Goal: Information Seeking & Learning: Check status

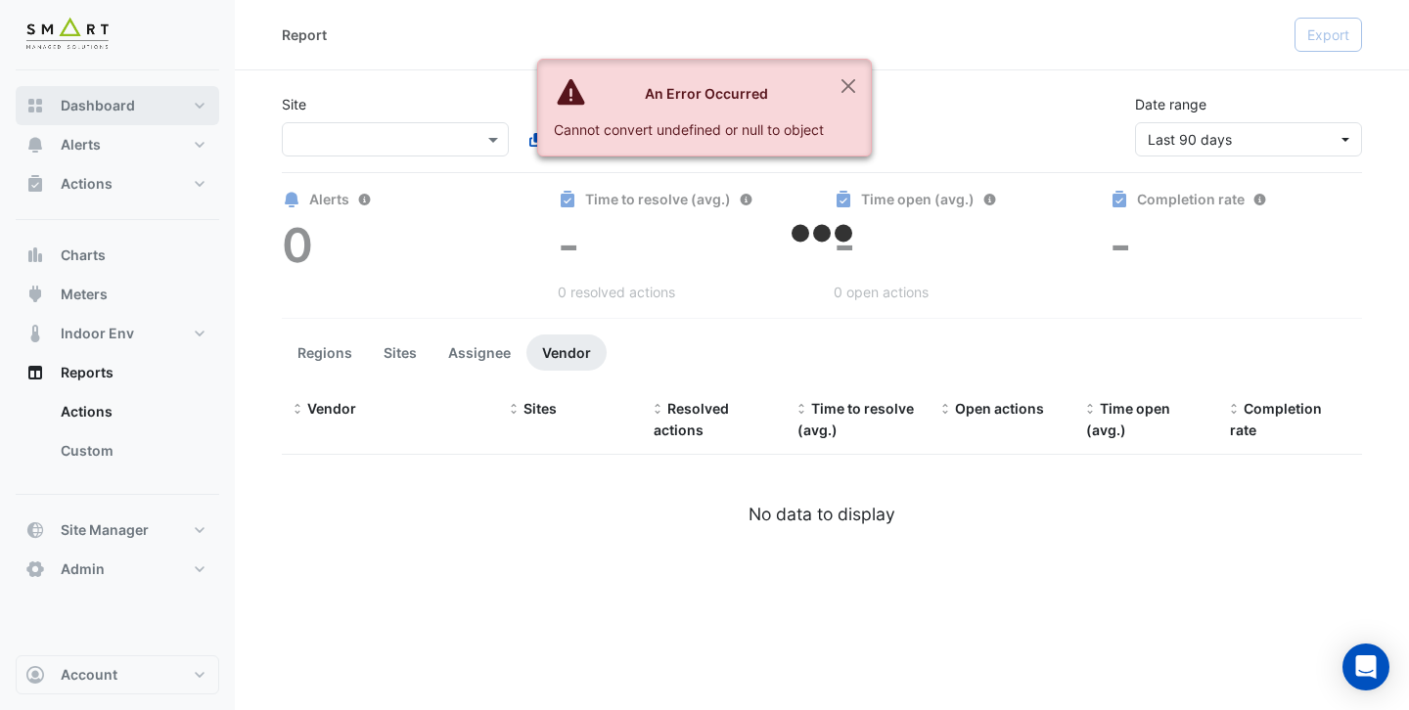
click at [130, 110] on span "Dashboard" at bounding box center [98, 106] width 74 height 20
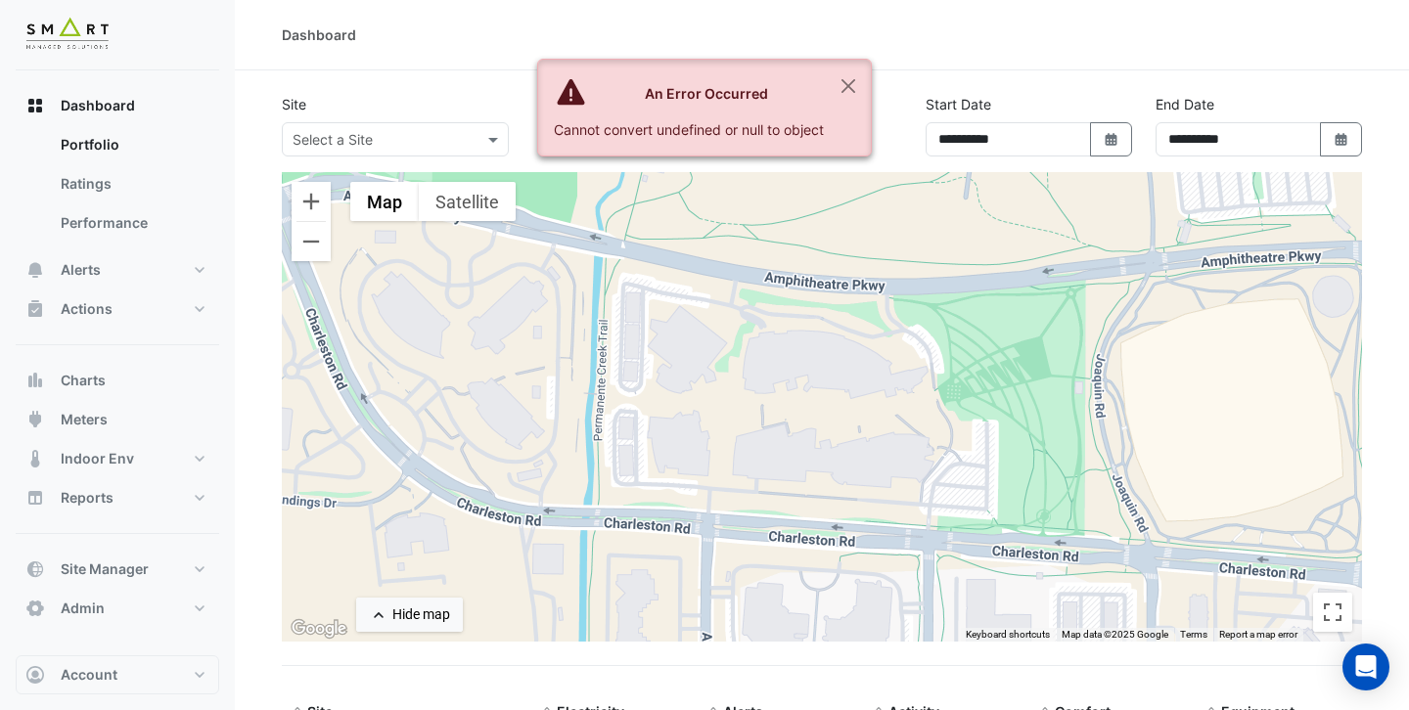
click at [464, 95] on div "Site Select a Site" at bounding box center [512, 125] width 485 height 63
click at [859, 82] on button "Close" at bounding box center [848, 86] width 45 height 53
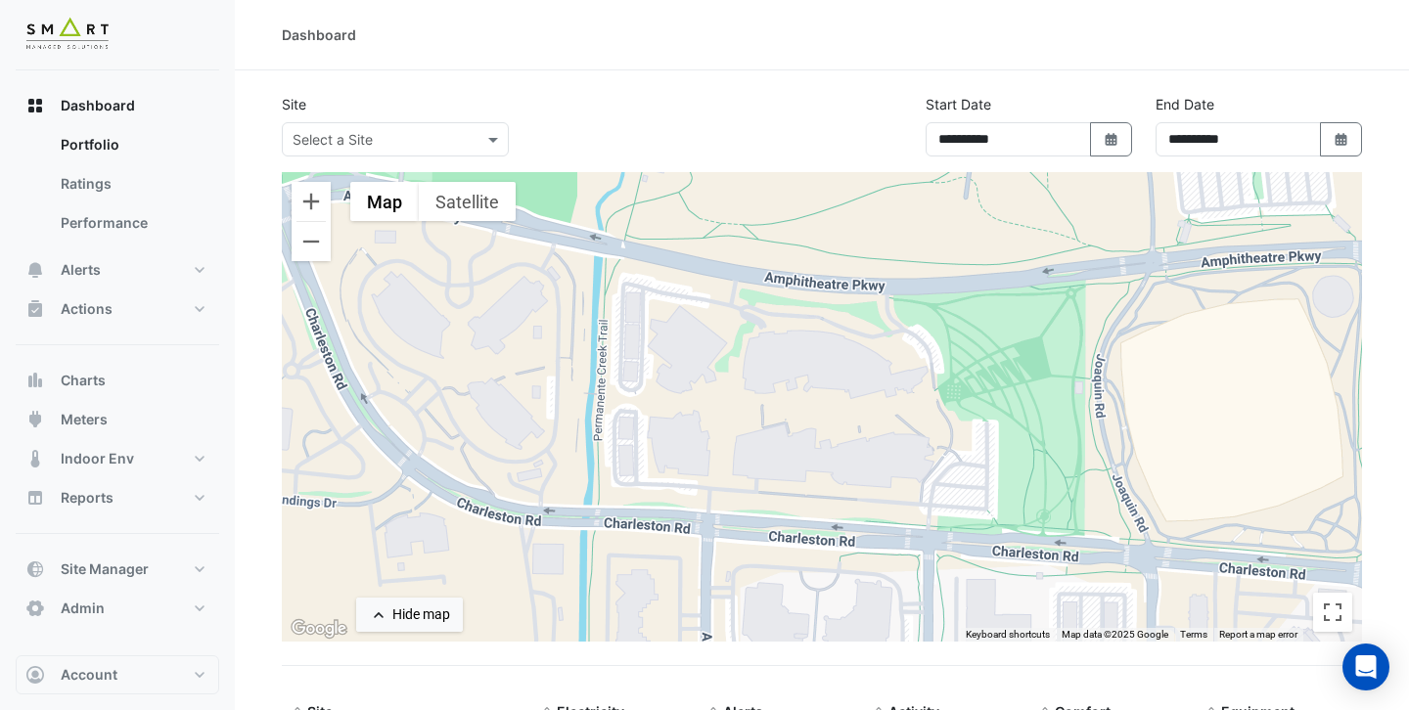
click at [444, 134] on input "text" at bounding box center [376, 140] width 166 height 21
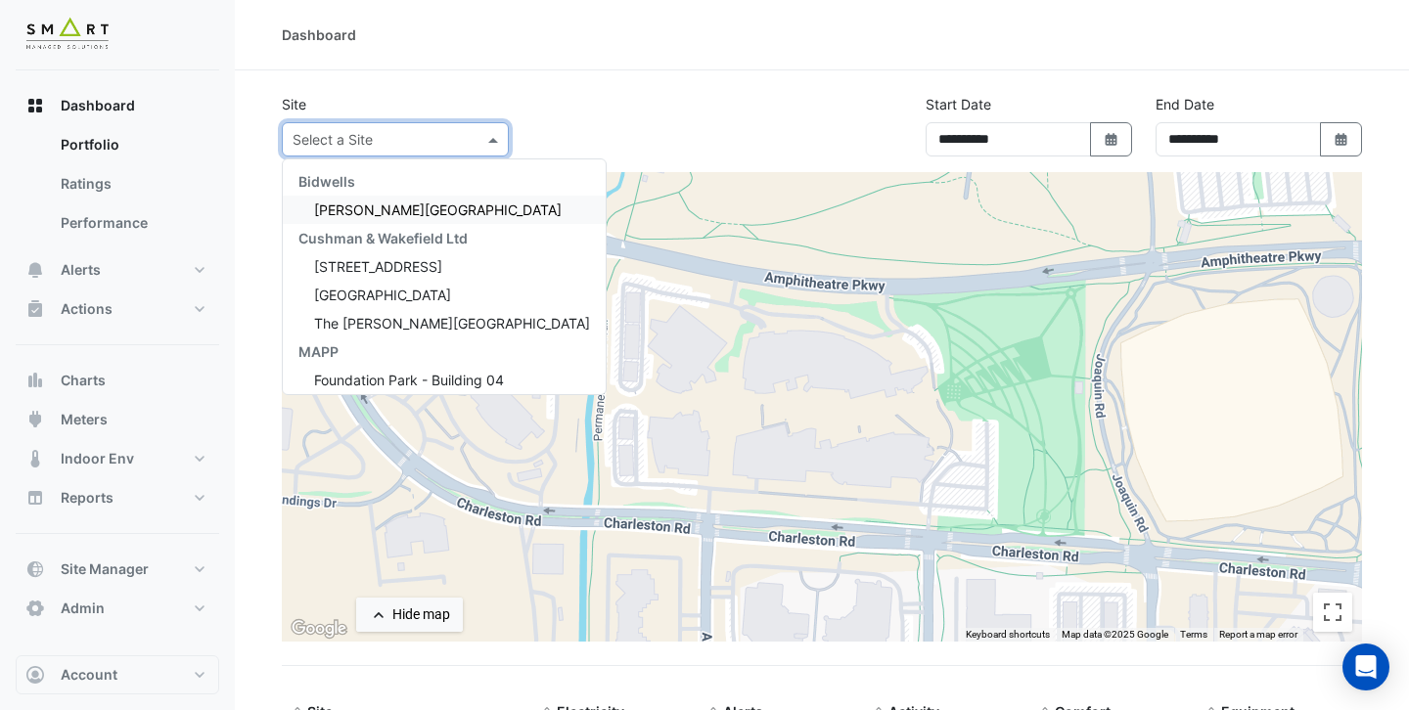
click at [409, 205] on div "[PERSON_NAME][GEOGRAPHIC_DATA]" at bounding box center [444, 210] width 323 height 28
select select "***"
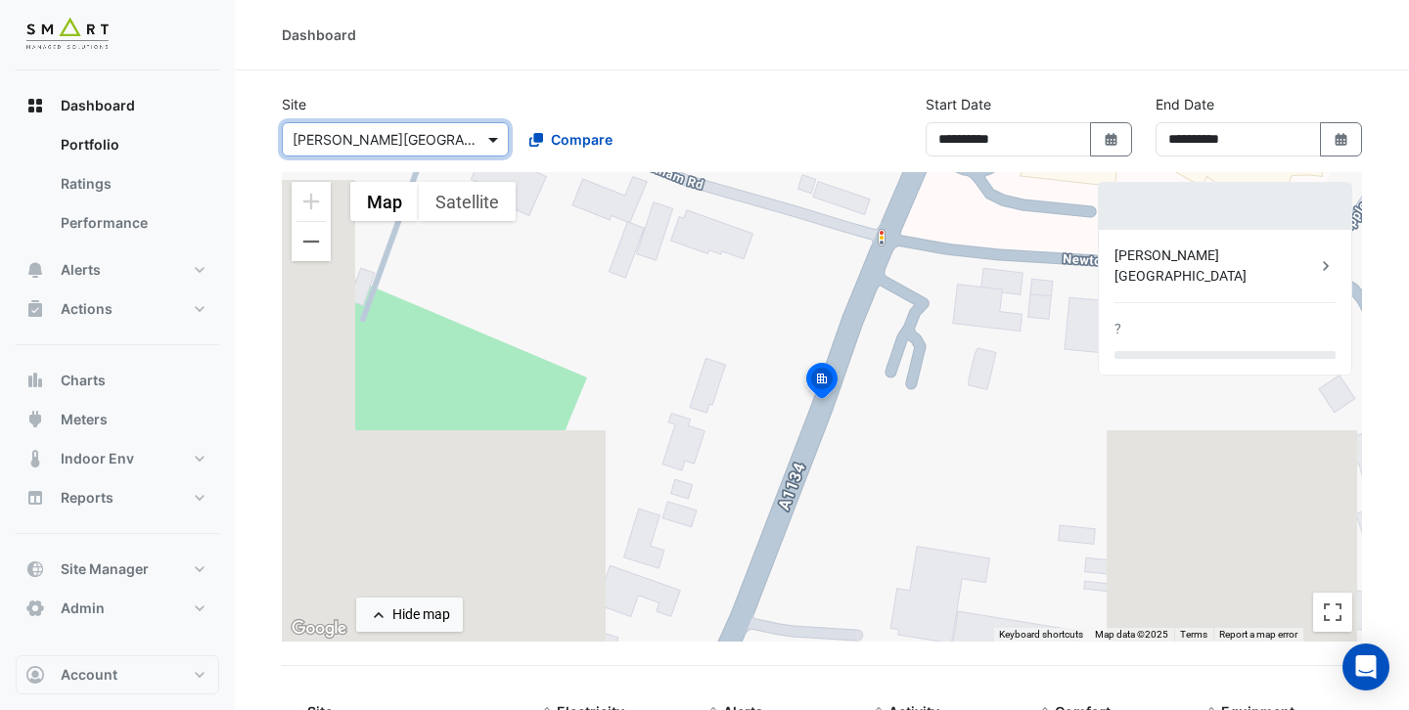
click at [496, 138] on span at bounding box center [495, 139] width 24 height 21
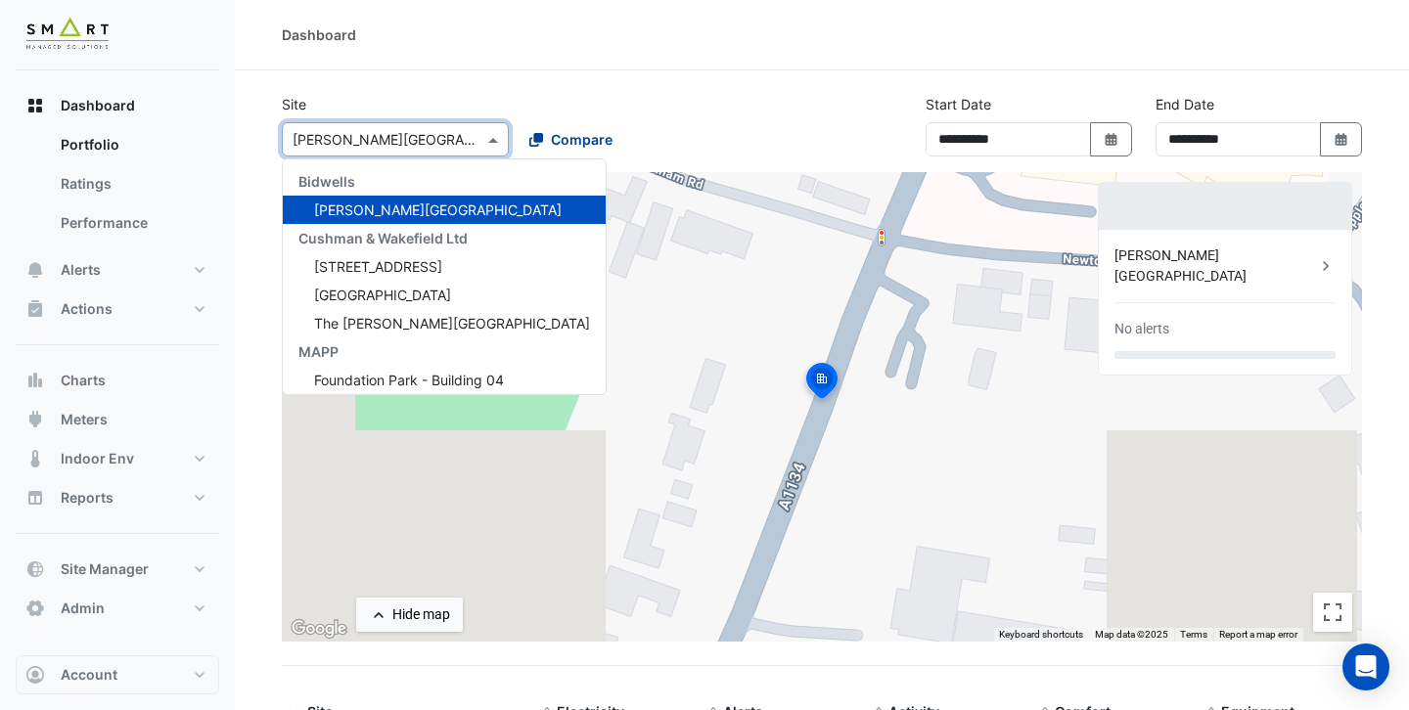
click at [560, 134] on span "Compare" at bounding box center [582, 139] width 62 height 21
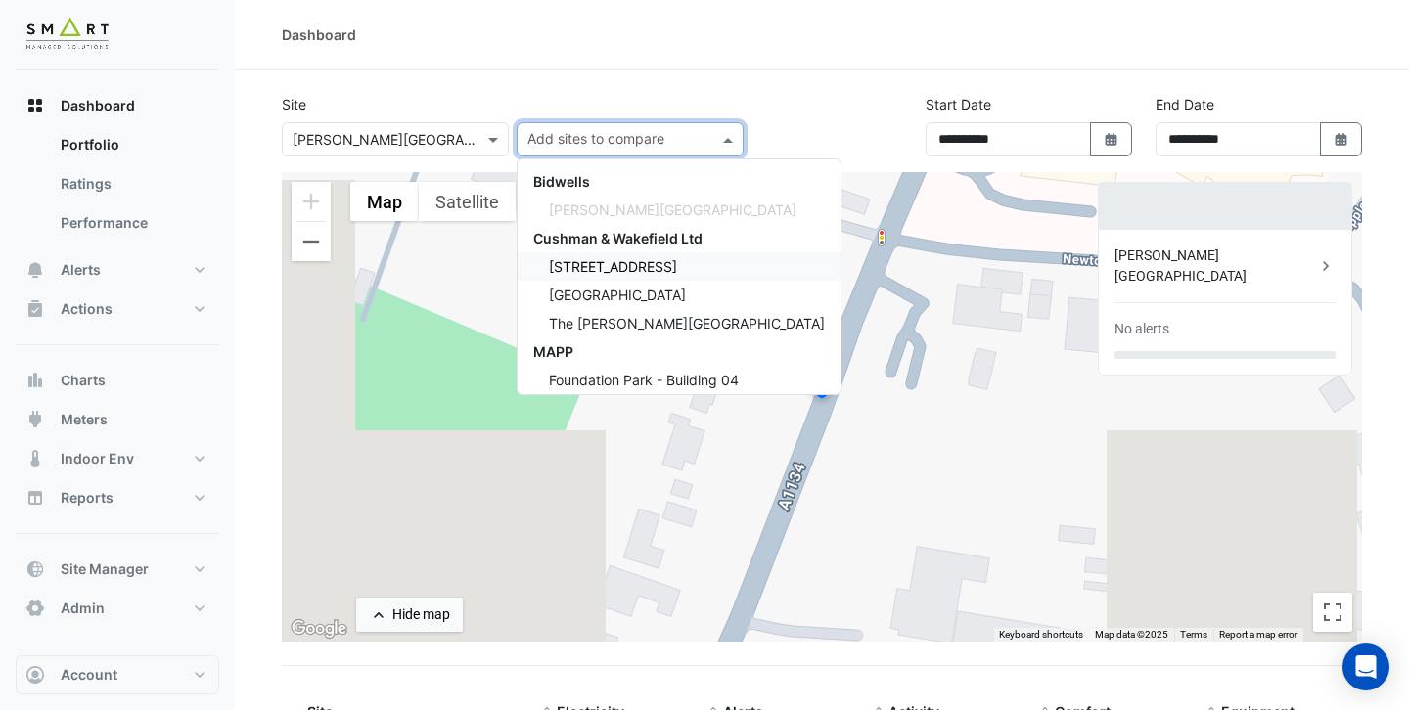
click at [580, 264] on span "[STREET_ADDRESS]" at bounding box center [613, 266] width 128 height 17
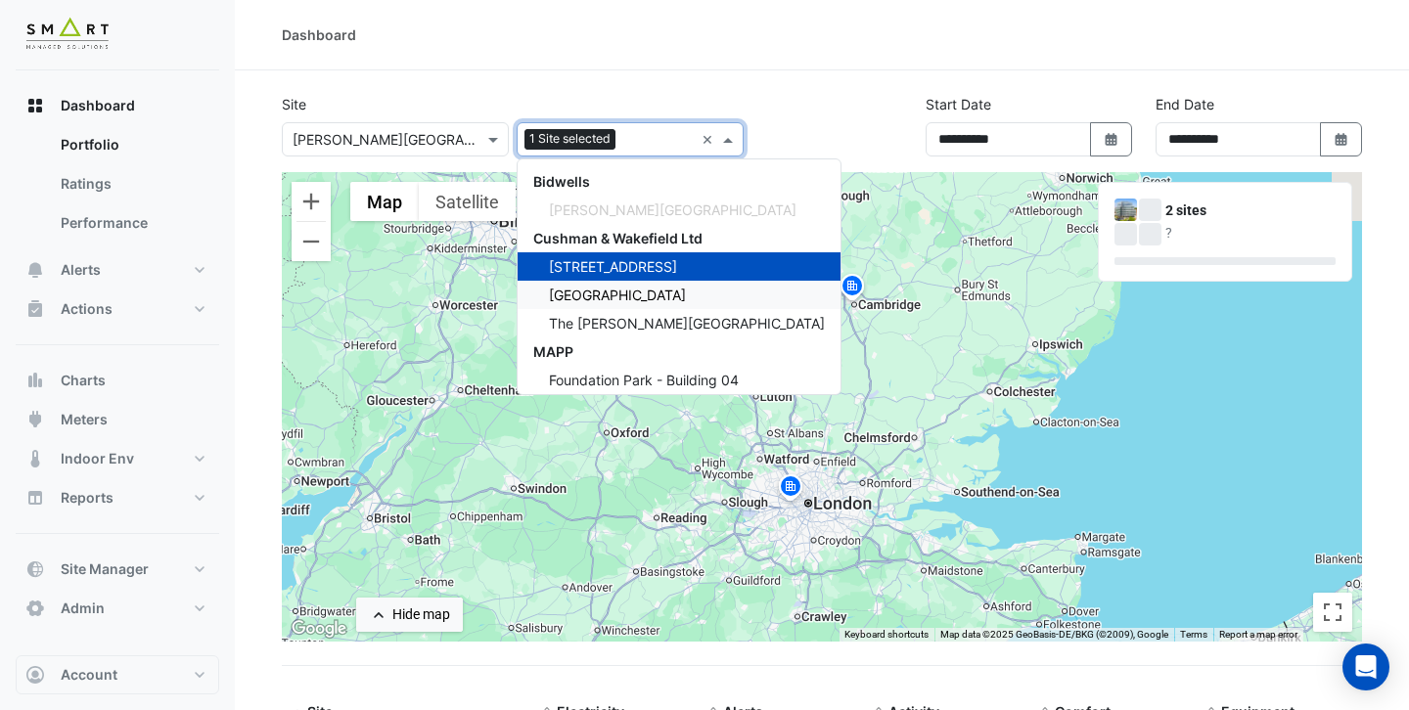
click at [623, 292] on span "[GEOGRAPHIC_DATA]" at bounding box center [617, 295] width 137 height 17
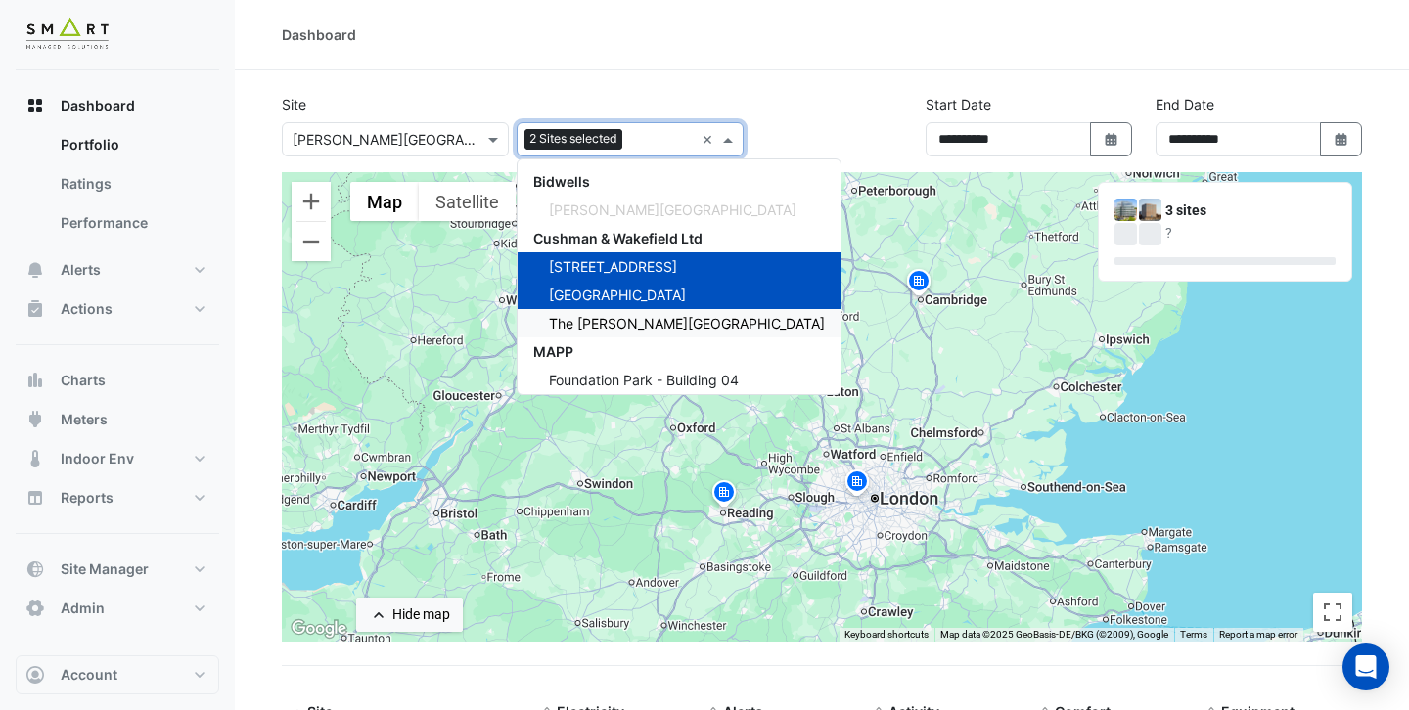
click at [632, 320] on span "The [PERSON_NAME][GEOGRAPHIC_DATA]" at bounding box center [687, 323] width 276 height 17
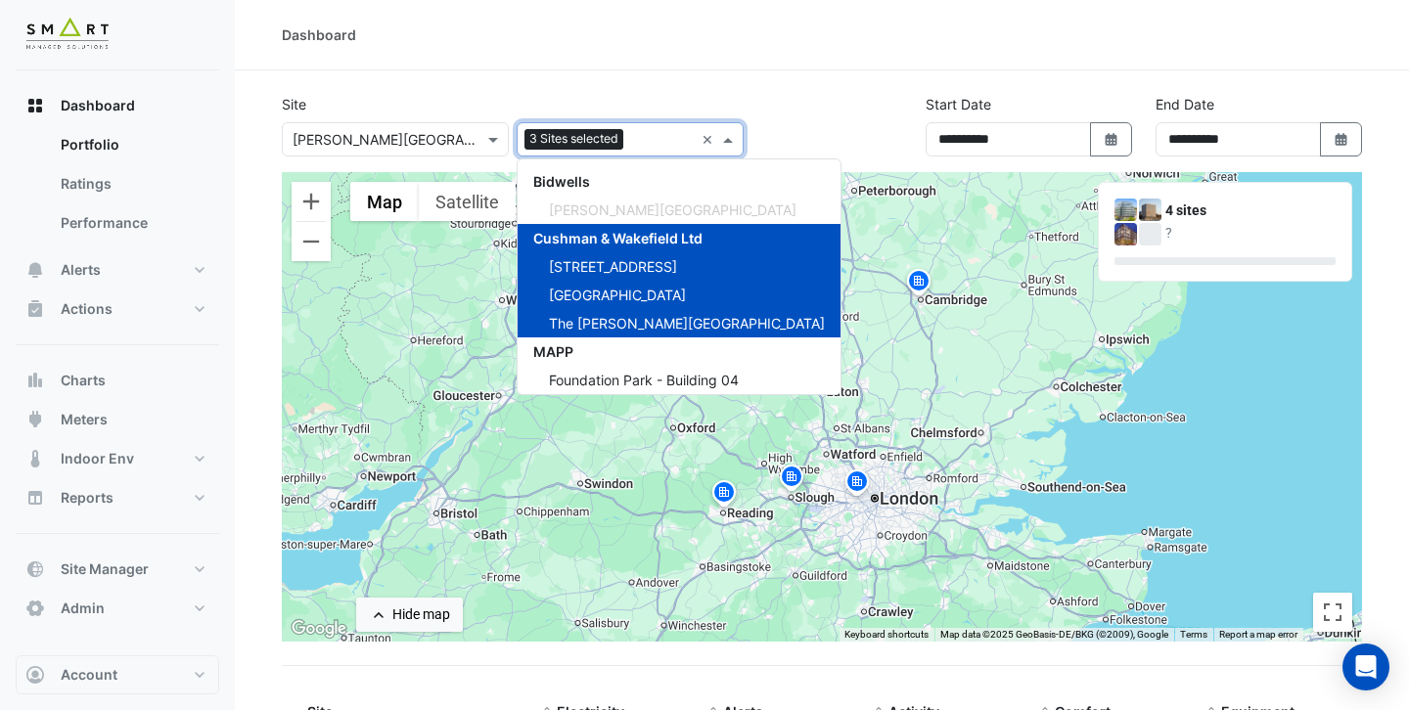
scroll to position [65, 0]
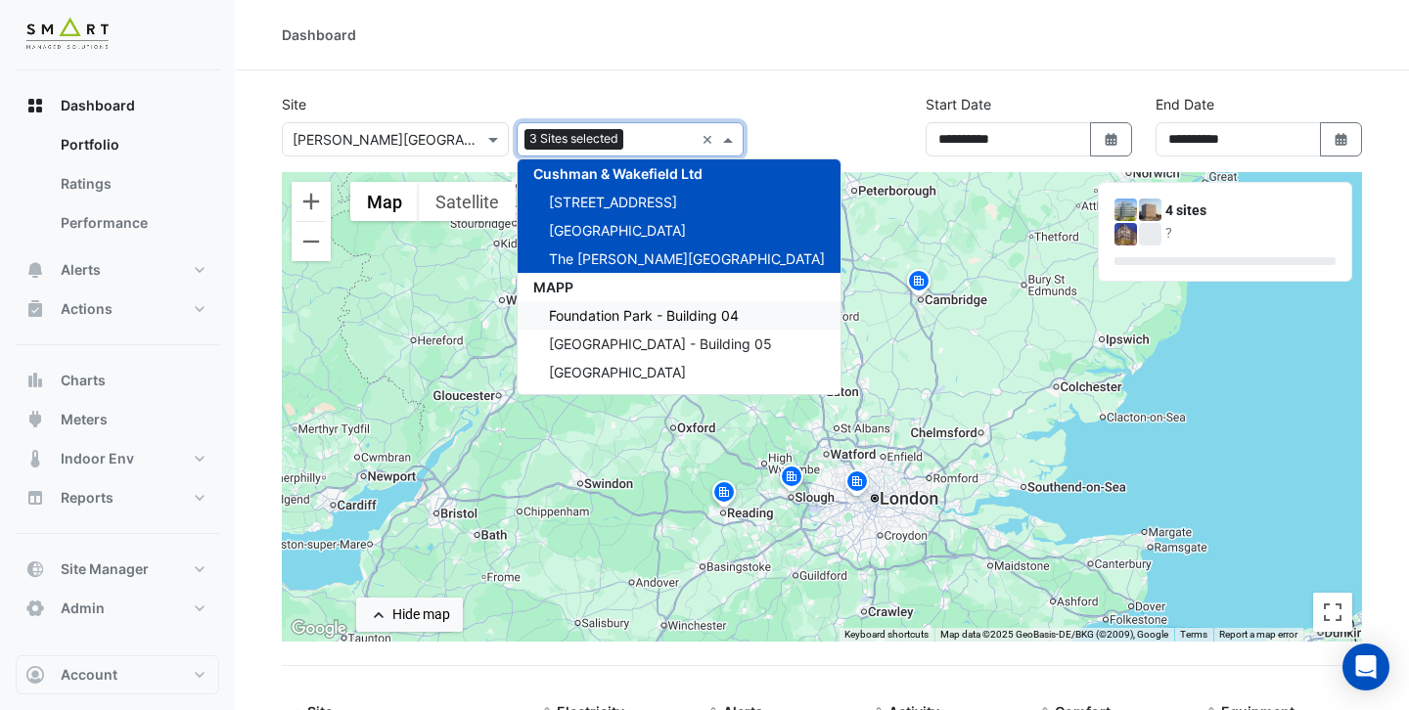
click at [632, 320] on span "Foundation Park - Building 04" at bounding box center [644, 315] width 190 height 17
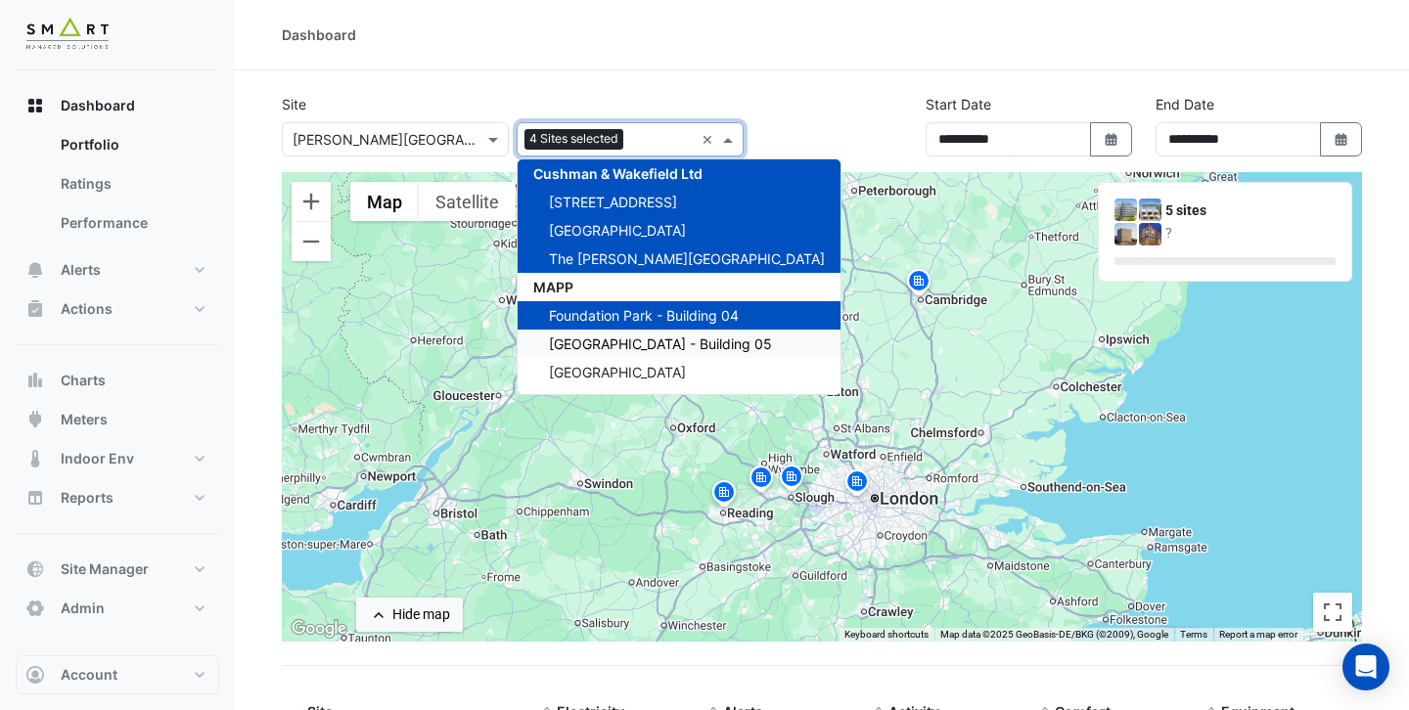
click at [634, 339] on span "[GEOGRAPHIC_DATA] - Building 05" at bounding box center [660, 344] width 223 height 17
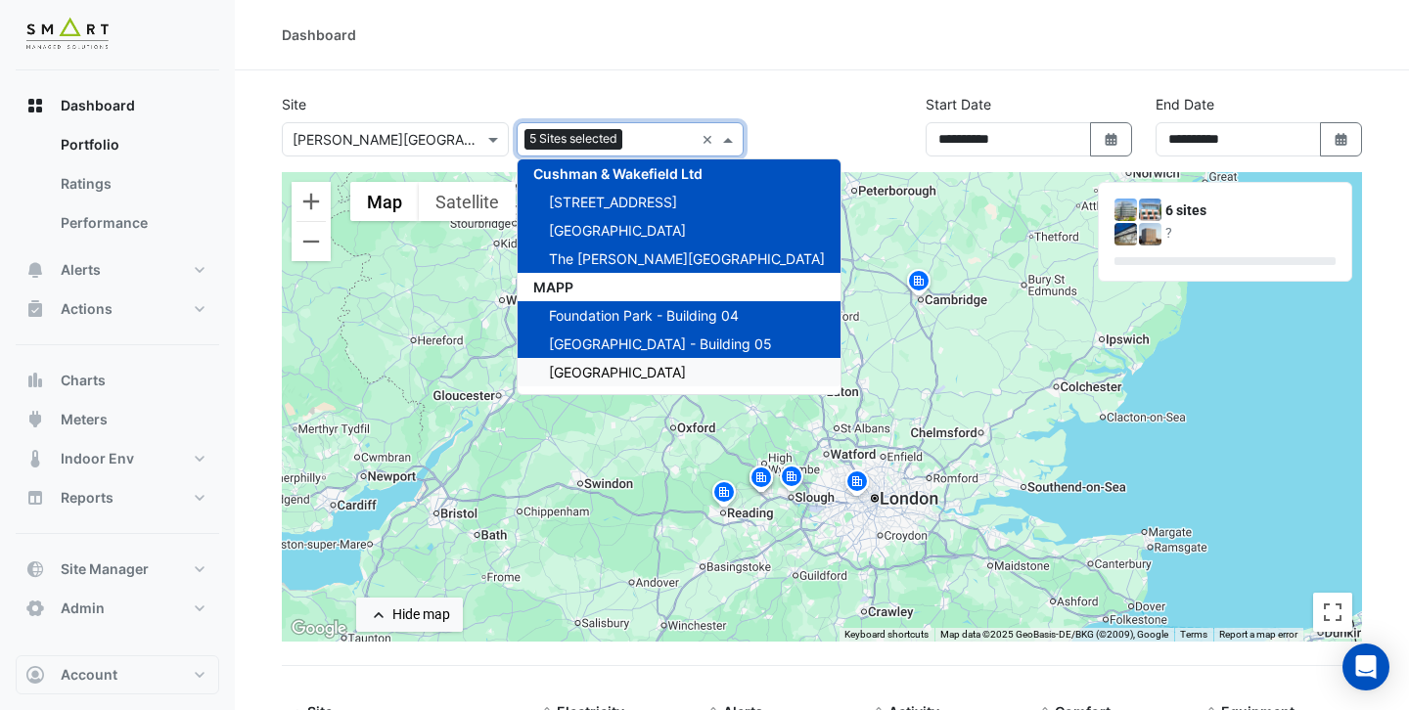
click at [634, 367] on span "[GEOGRAPHIC_DATA]" at bounding box center [617, 372] width 137 height 17
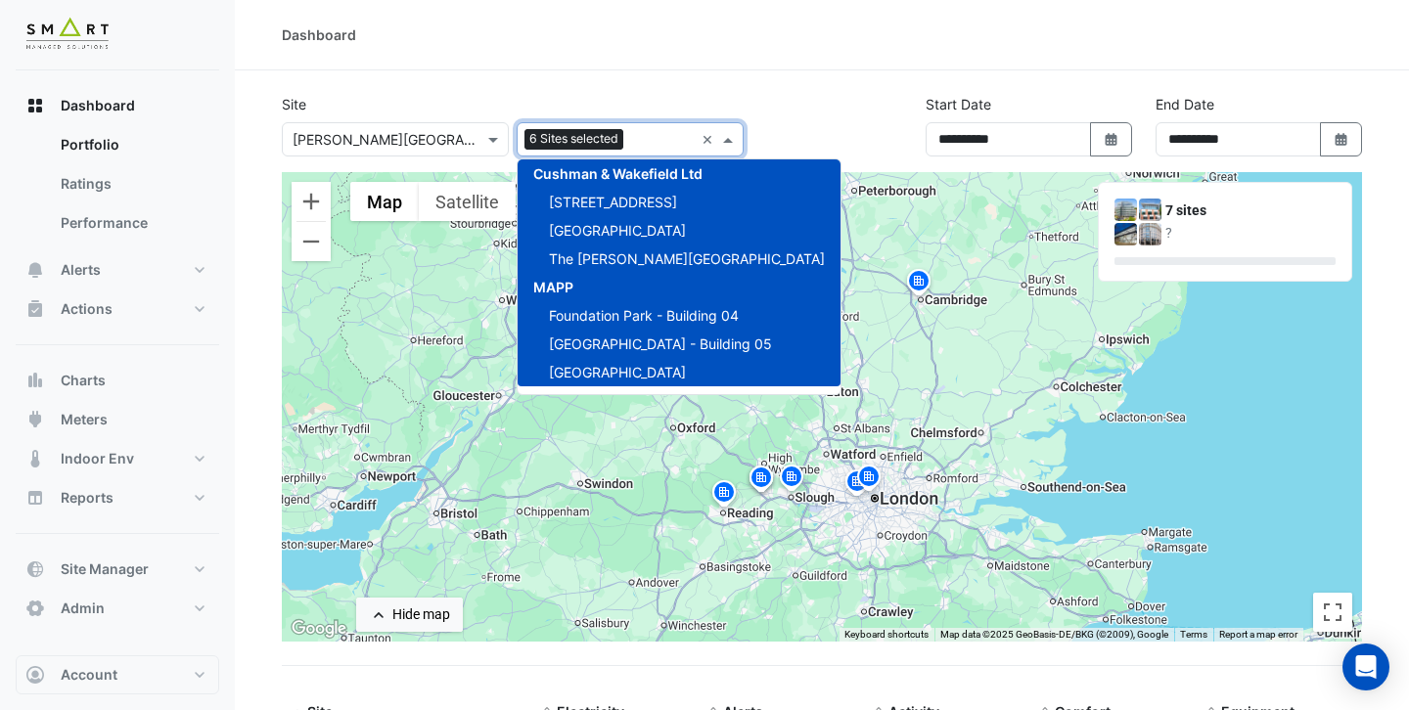
scroll to position [89, 0]
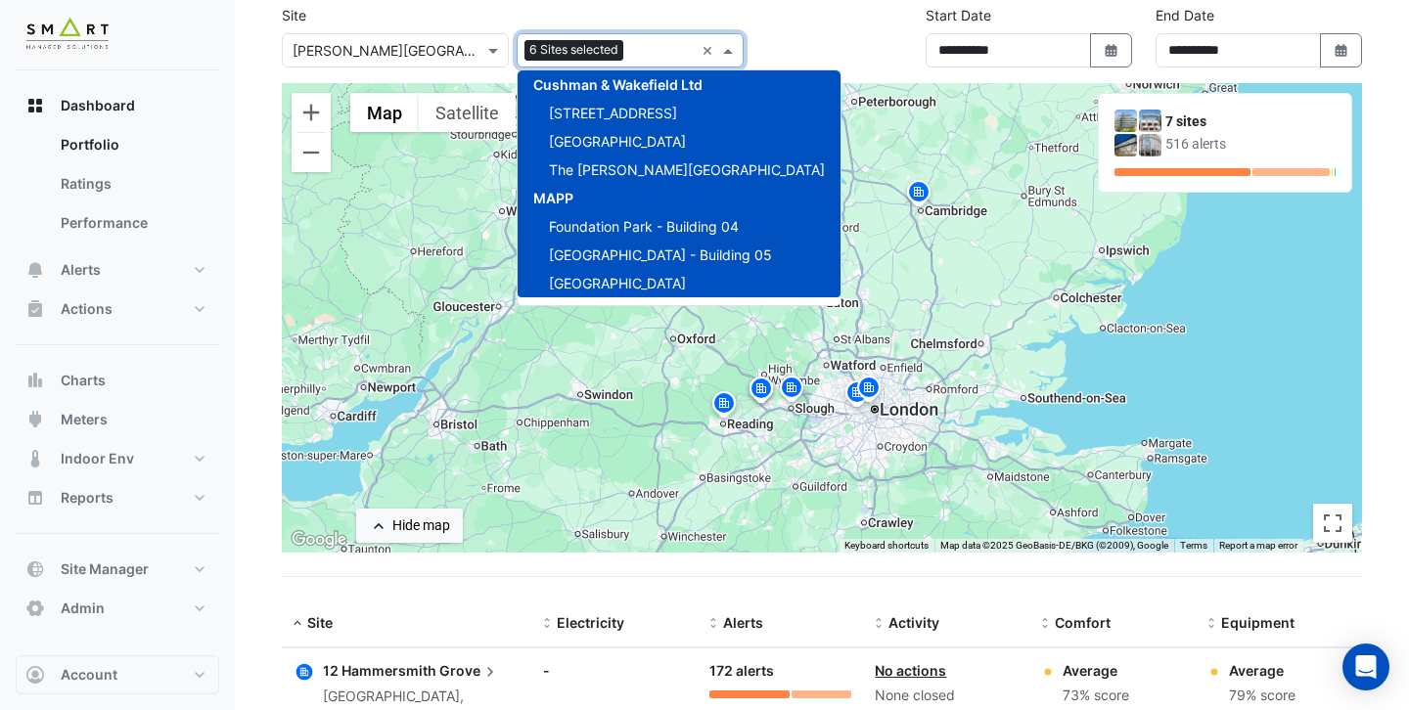
click at [811, 88] on div "To activate drag with keyboard, press Alt + Enter. Once in keyboard drag state,…" at bounding box center [822, 318] width 1080 height 470
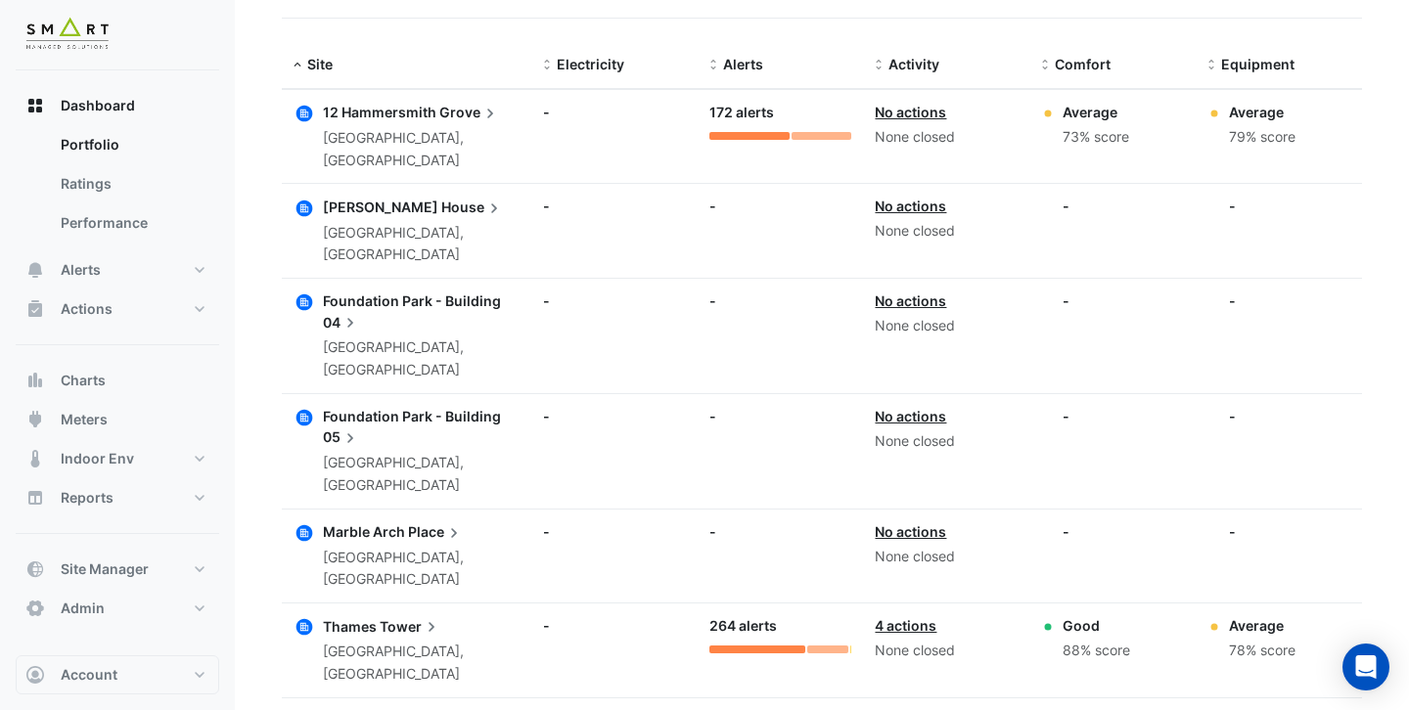
scroll to position [686, 0]
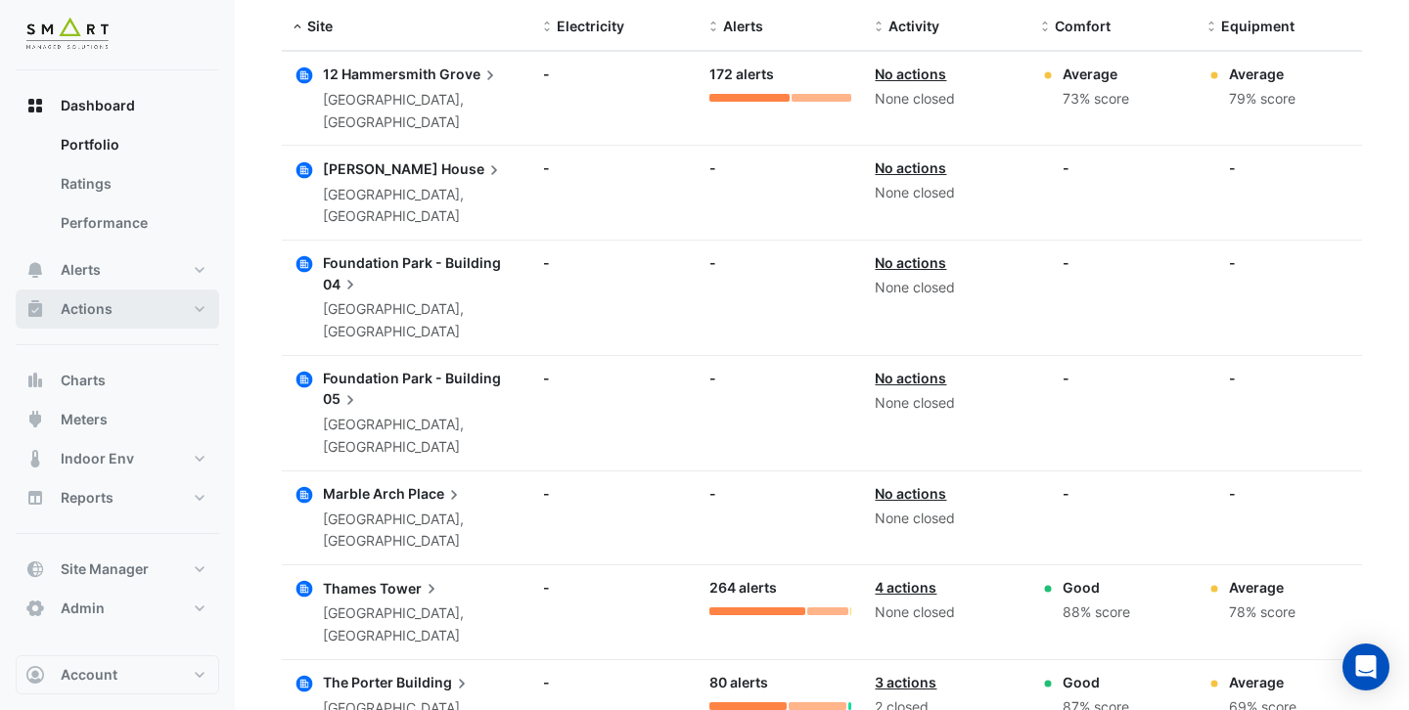
click at [109, 298] on button "Actions" at bounding box center [118, 309] width 204 height 39
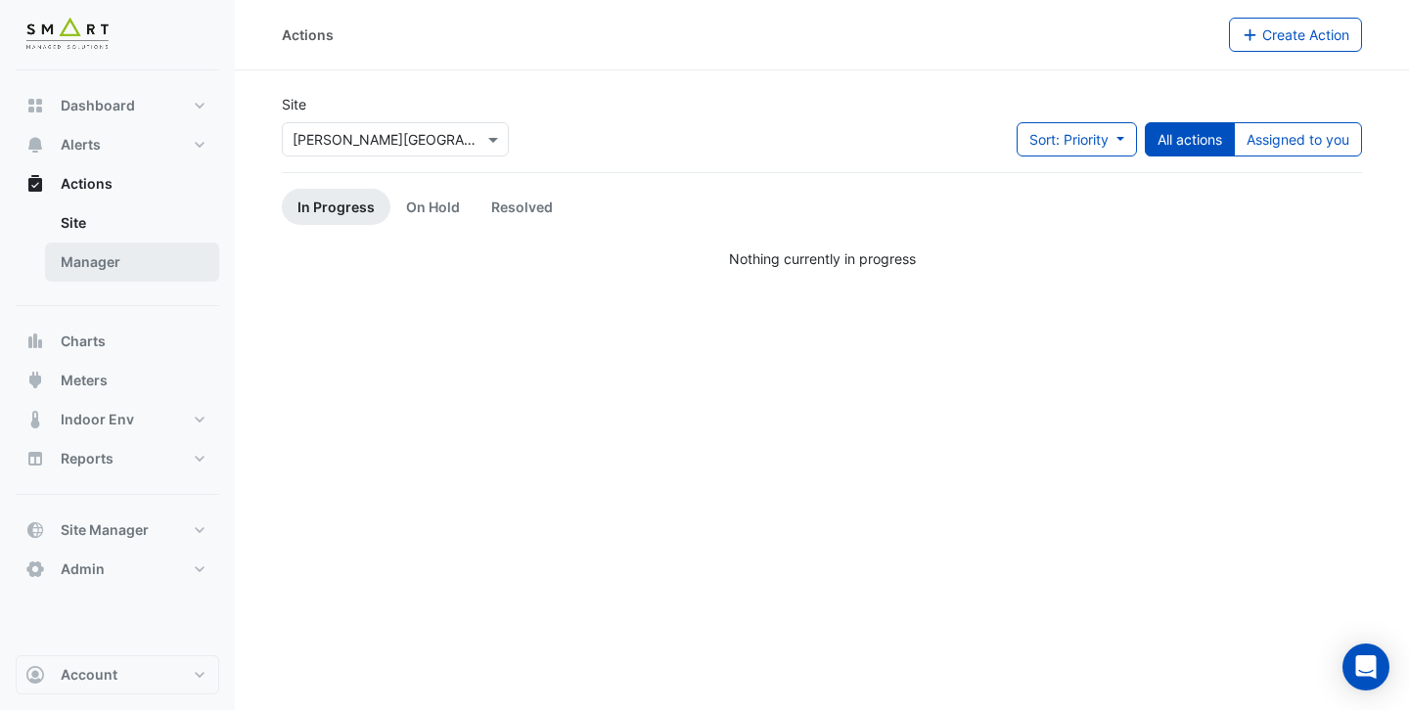
click at [173, 249] on link "Manager" at bounding box center [132, 262] width 174 height 39
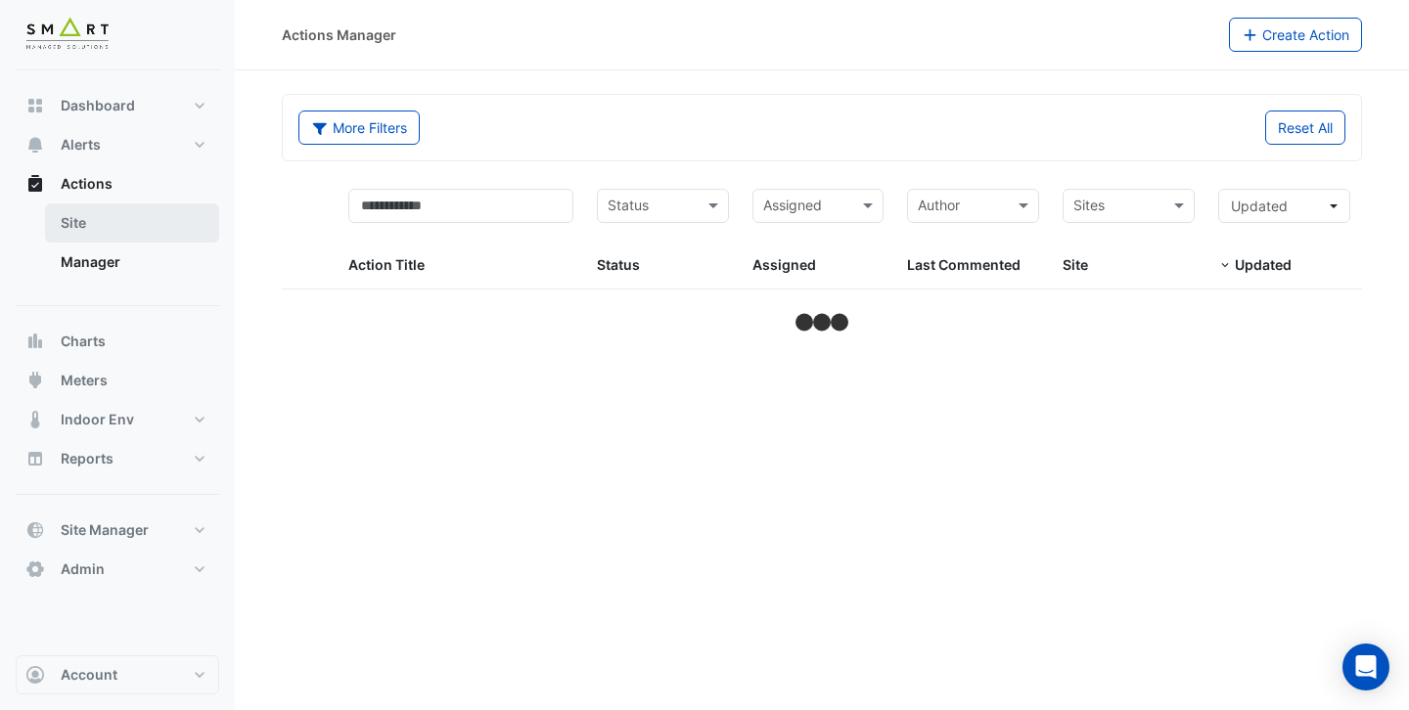
click at [159, 220] on link "Site" at bounding box center [132, 223] width 174 height 39
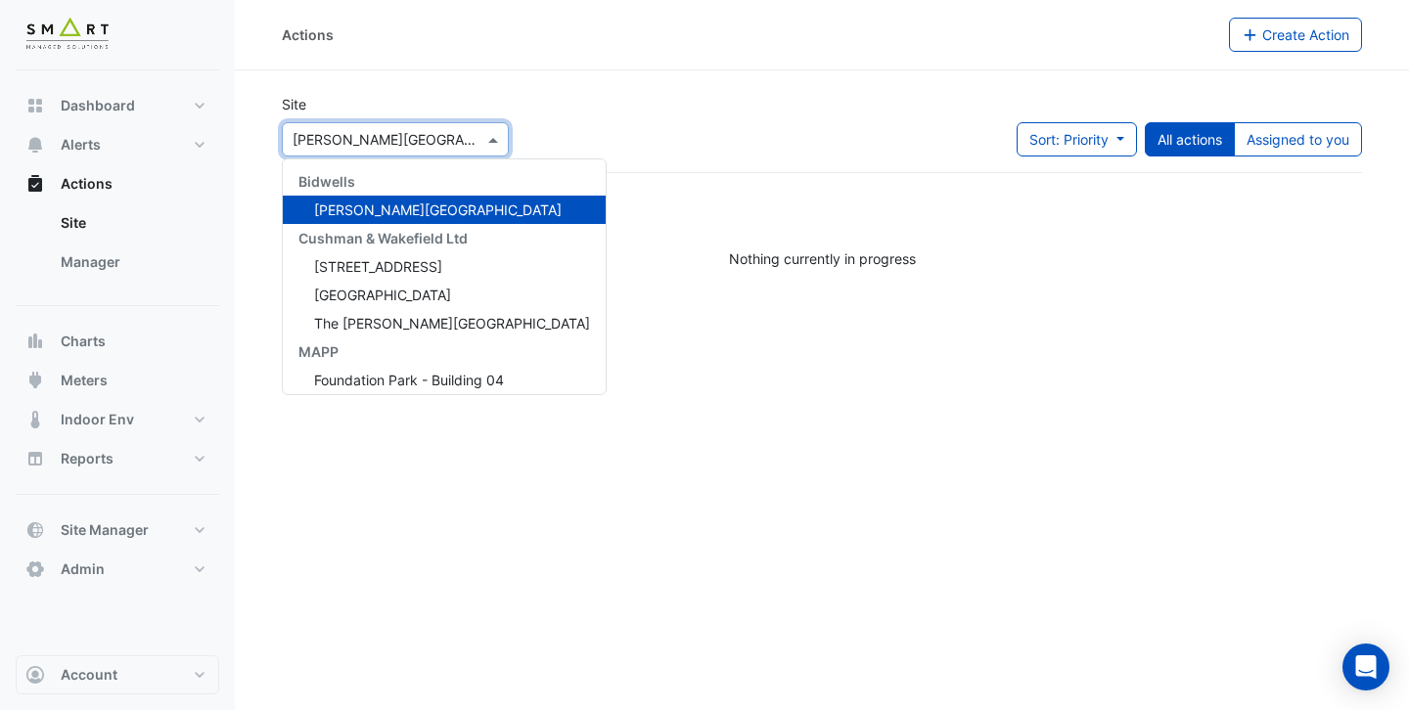
click at [478, 131] on div at bounding box center [395, 139] width 225 height 23
click at [441, 285] on div "[GEOGRAPHIC_DATA]" at bounding box center [444, 295] width 323 height 28
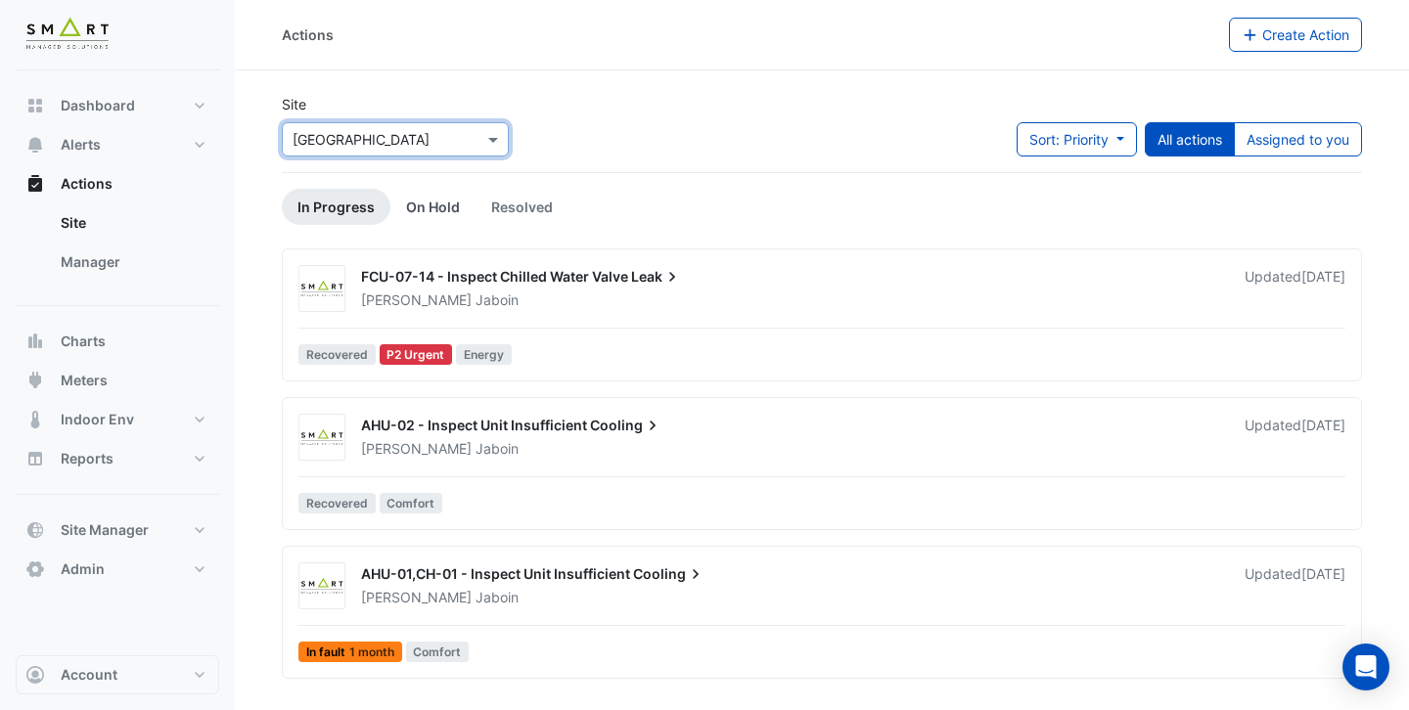
click at [444, 214] on link "On Hold" at bounding box center [432, 207] width 85 height 36
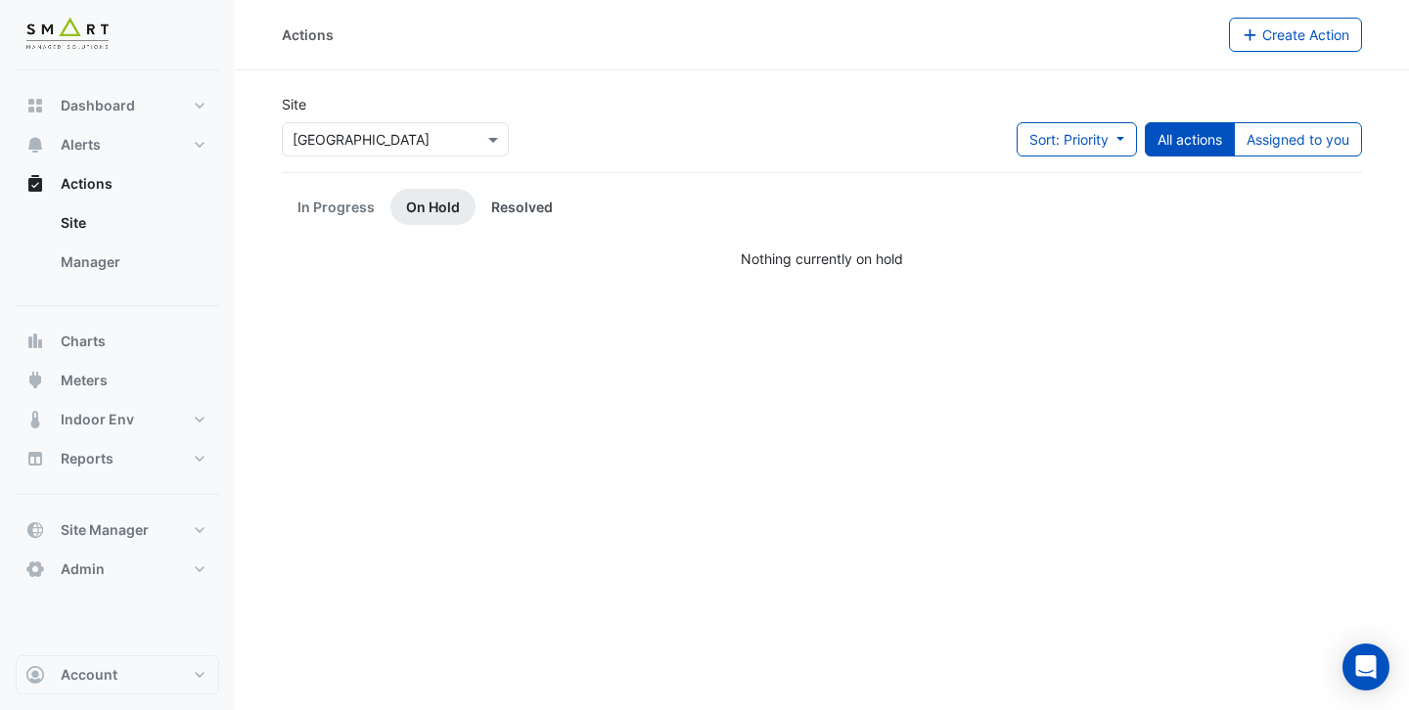
click at [528, 216] on link "Resolved" at bounding box center [522, 207] width 93 height 36
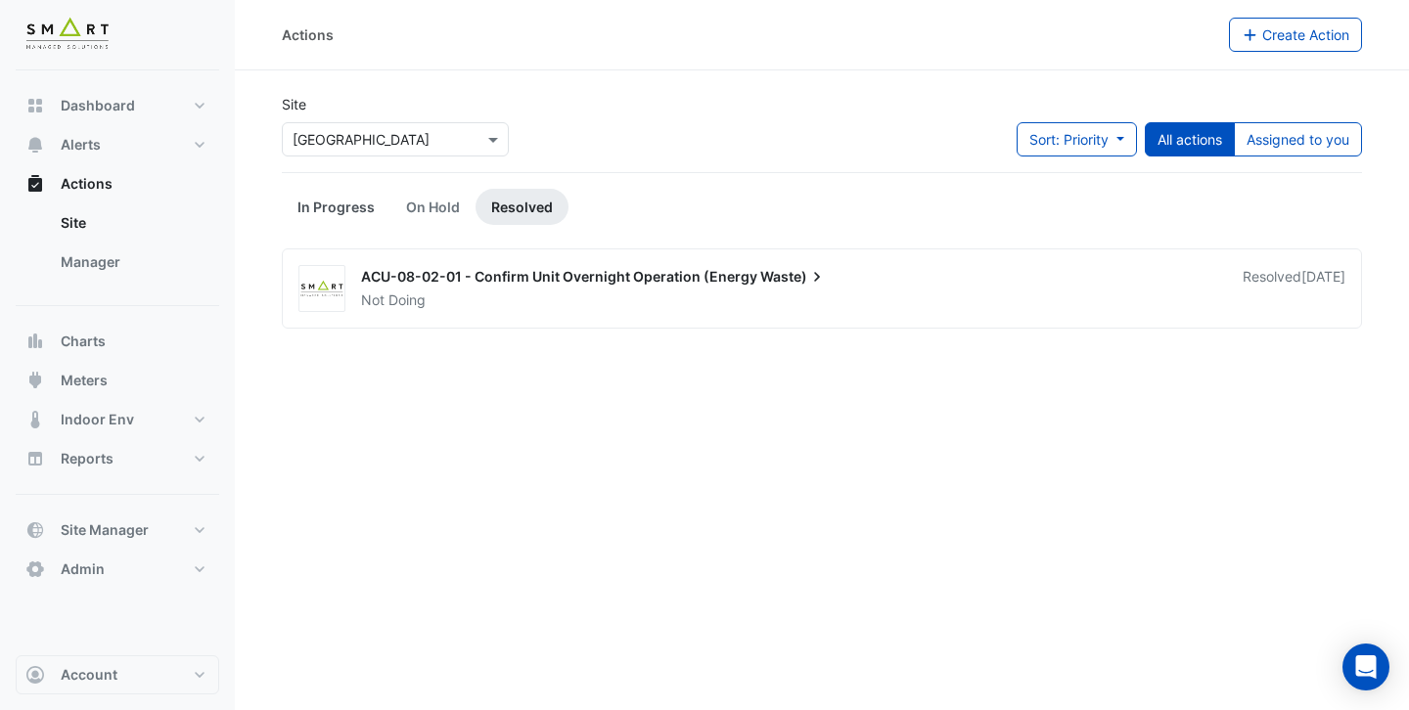
click at [340, 202] on link "In Progress" at bounding box center [336, 207] width 109 height 36
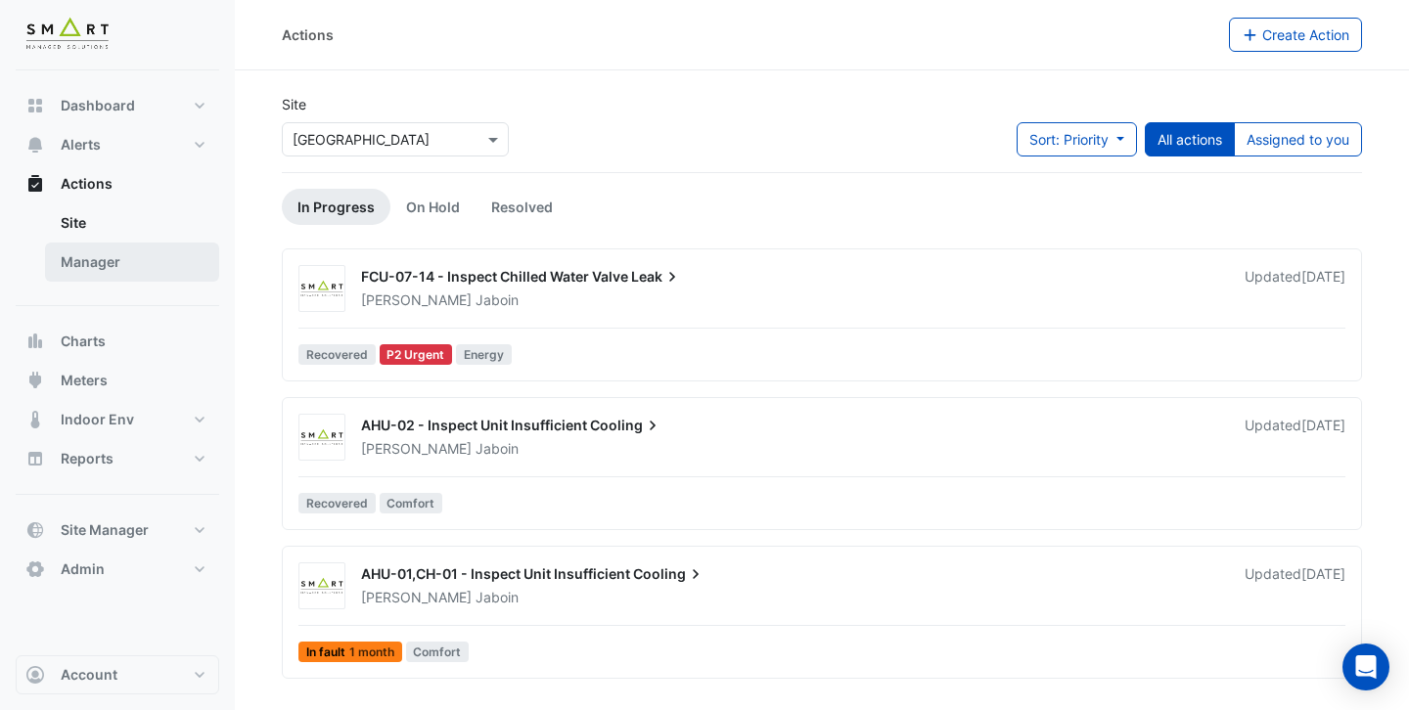
click at [167, 246] on link "Manager" at bounding box center [132, 262] width 174 height 39
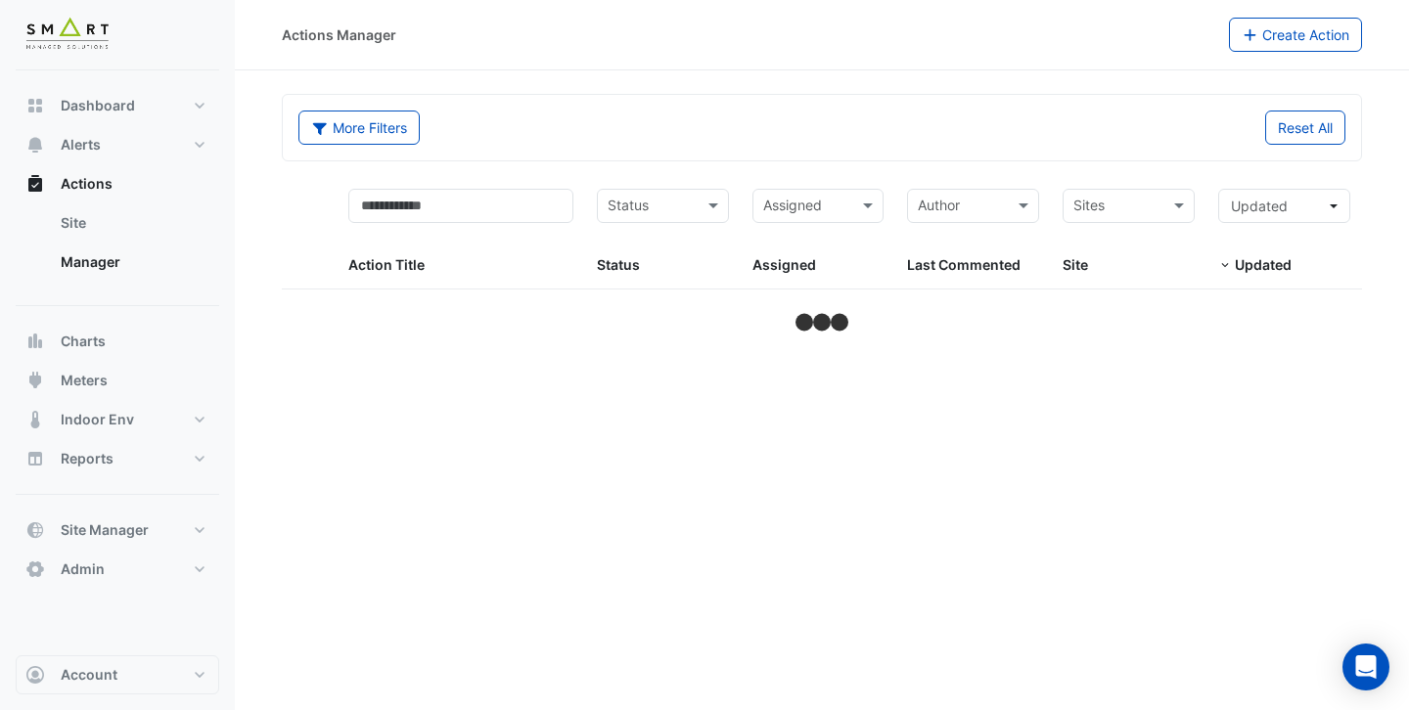
select select "***"
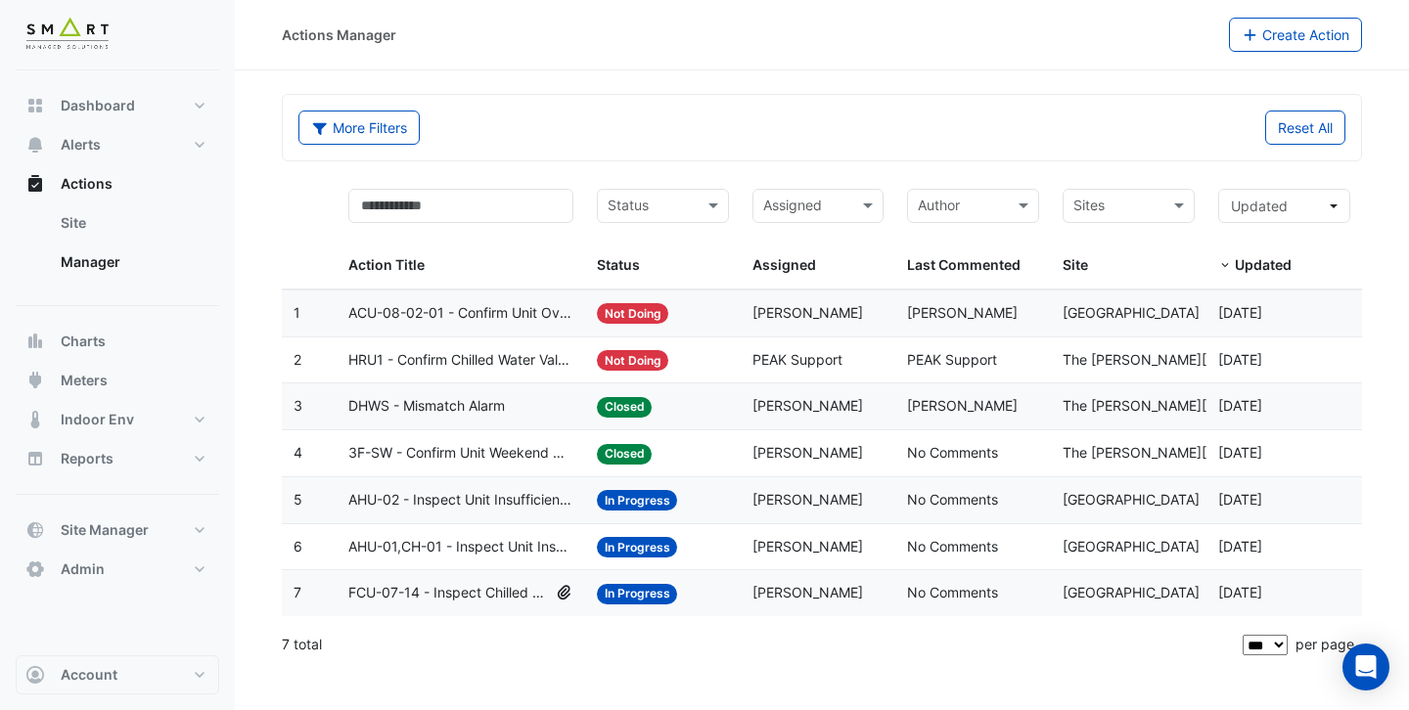
click at [433, 585] on span "FCU-07-14 - Inspect Chilled Water Valve Leak" at bounding box center [448, 593] width 201 height 23
